Goal: Navigation & Orientation: Go to known website

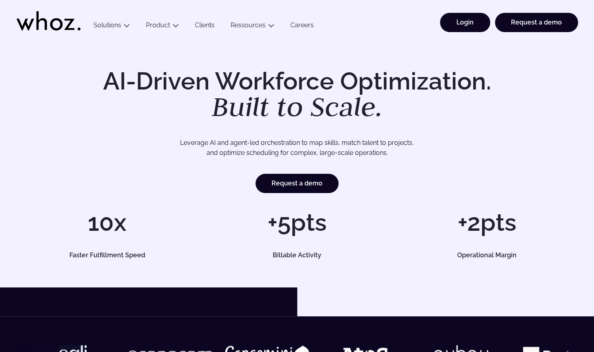
click at [478, 25] on link "Login" at bounding box center [465, 22] width 50 height 19
